Goal: Use online tool/utility: Utilize a website feature to perform a specific function

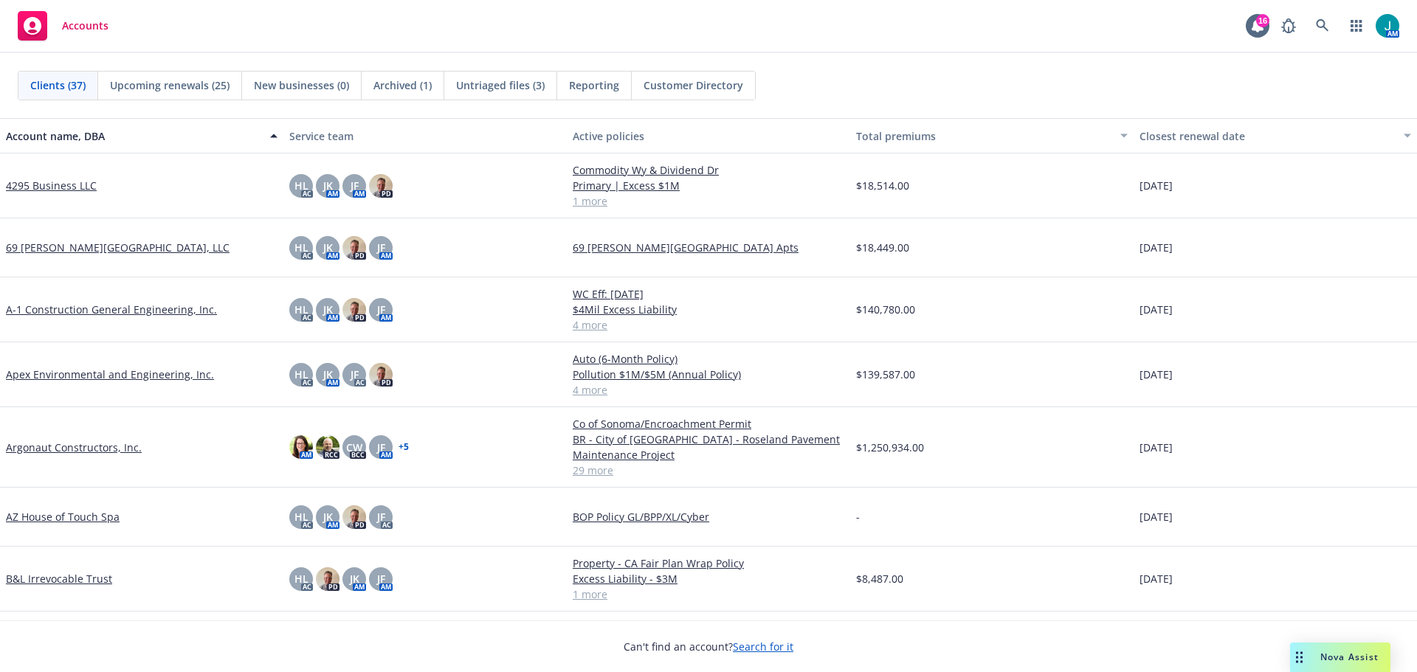
click at [1330, 657] on span "Nova Assist" at bounding box center [1350, 657] width 58 height 13
